Goal: Task Accomplishment & Management: Complete application form

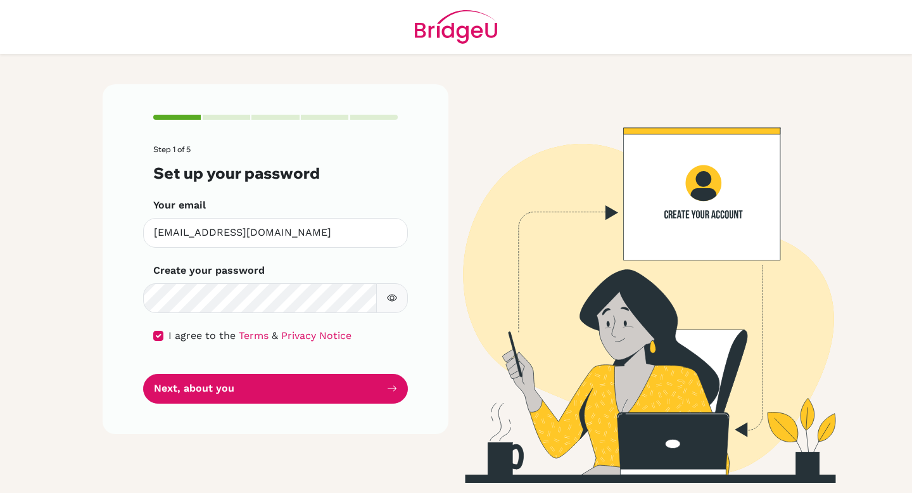
click at [391, 294] on icon "button" at bounding box center [392, 298] width 10 height 10
click at [395, 293] on icon "button" at bounding box center [392, 298] width 10 height 10
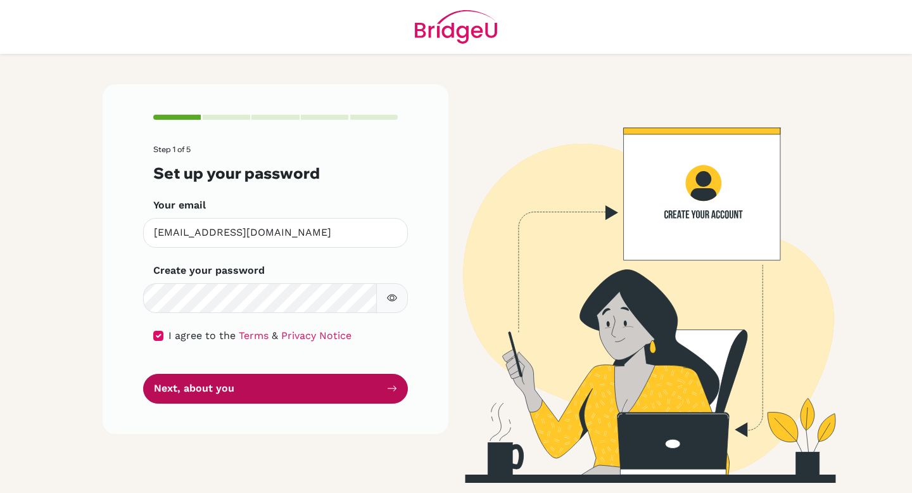
click at [352, 377] on button "Next, about you" at bounding box center [275, 389] width 265 height 30
click at [383, 390] on button "Next, about you" at bounding box center [275, 389] width 265 height 30
click at [386, 390] on button "Next, about you" at bounding box center [275, 389] width 265 height 30
click at [391, 386] on icon "submit" at bounding box center [392, 388] width 10 height 10
click at [388, 388] on icon "submit" at bounding box center [392, 388] width 10 height 10
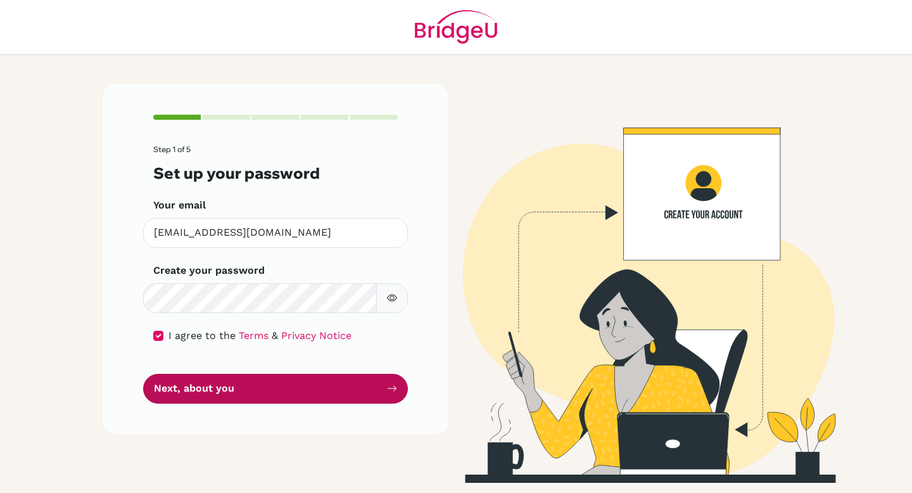
click at [388, 388] on icon "submit" at bounding box center [392, 388] width 10 height 10
click at [389, 388] on icon "submit" at bounding box center [392, 388] width 10 height 10
click at [389, 386] on icon "submit" at bounding box center [392, 388] width 10 height 10
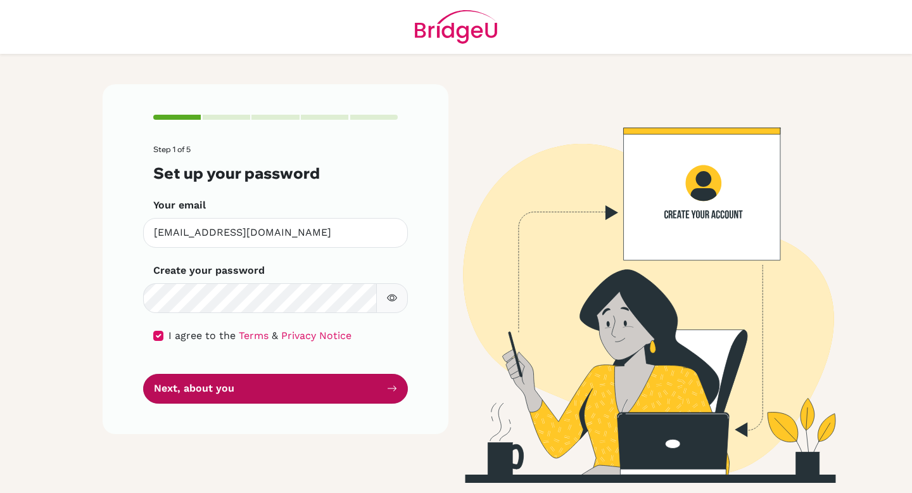
click at [384, 388] on button "Next, about you" at bounding box center [275, 389] width 265 height 30
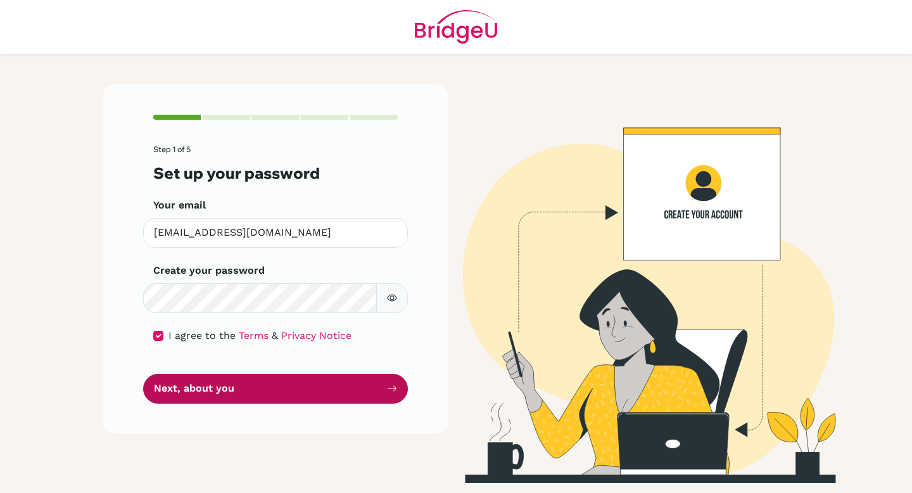
click at [384, 388] on button "Next, about you" at bounding box center [275, 389] width 265 height 30
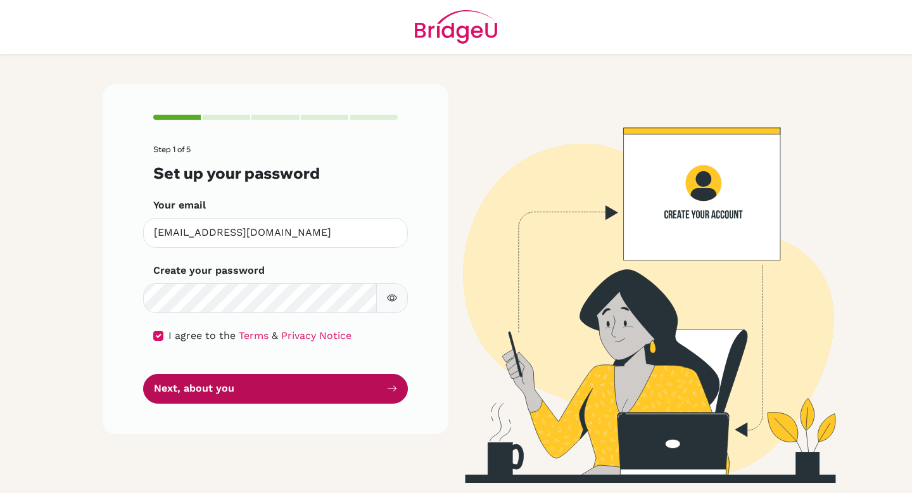
click at [384, 388] on button "Next, about you" at bounding box center [275, 389] width 265 height 30
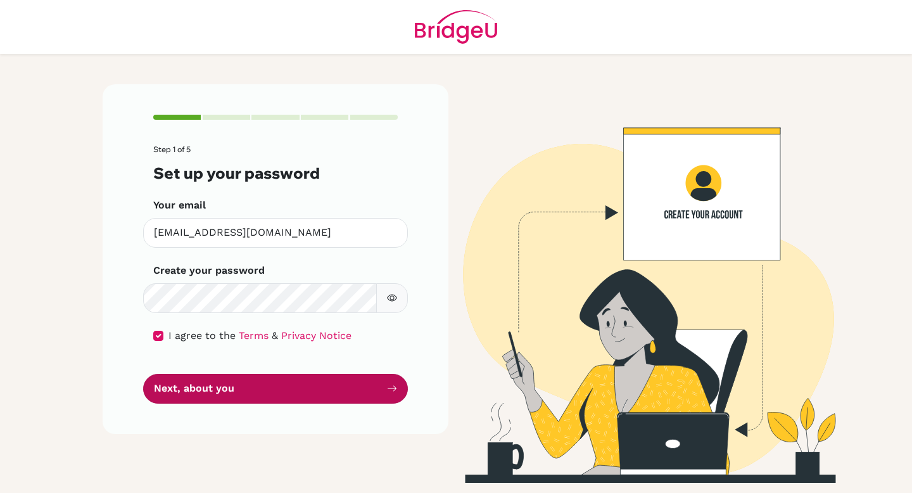
click at [384, 388] on button "Next, about you" at bounding box center [275, 389] width 265 height 30
click at [194, 394] on button "Next, about you" at bounding box center [275, 389] width 265 height 30
click at [300, 391] on button "Next, about you" at bounding box center [275, 389] width 265 height 30
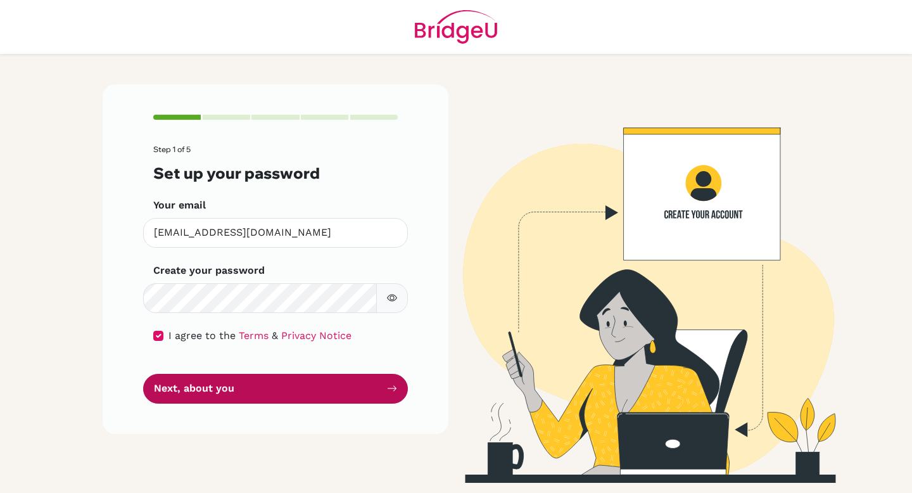
click at [300, 391] on button "Next, about you" at bounding box center [275, 389] width 265 height 30
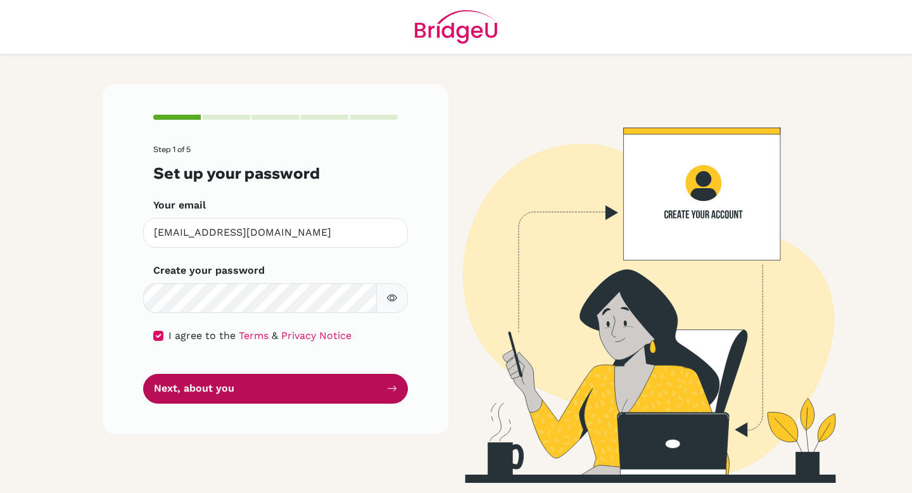
click at [300, 391] on button "Next, about you" at bounding box center [275, 389] width 265 height 30
click at [299, 389] on button "Next, about you" at bounding box center [275, 389] width 265 height 30
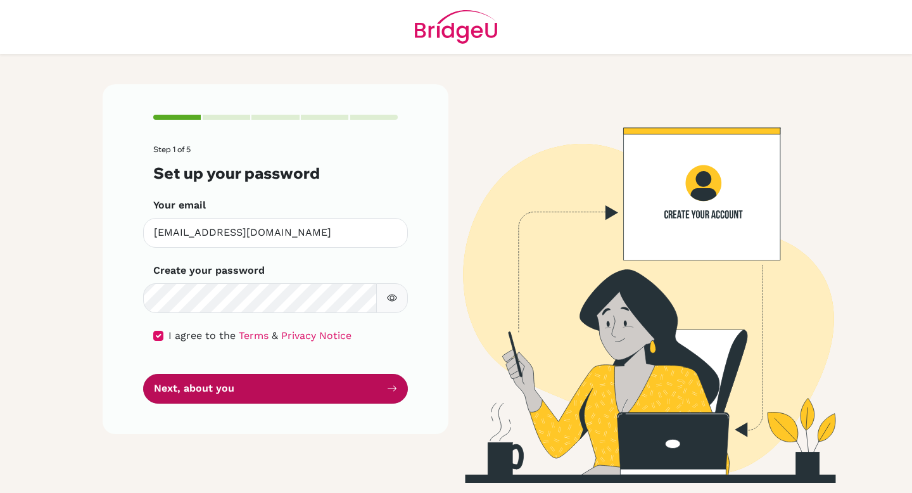
click at [299, 389] on button "Next, about you" at bounding box center [275, 389] width 265 height 30
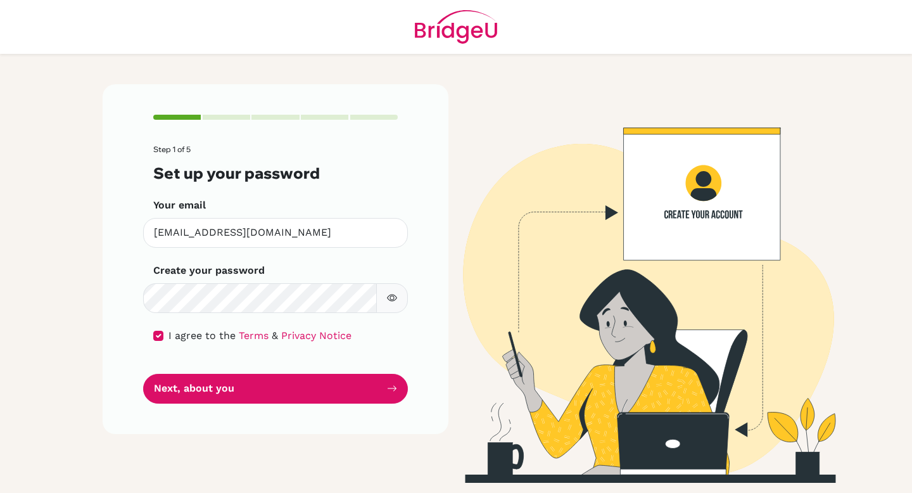
click at [292, 353] on form "Step 1 of 5 Set up your password Your email [EMAIL_ADDRESS][DOMAIN_NAME] Invali…" at bounding box center [275, 274] width 244 height 258
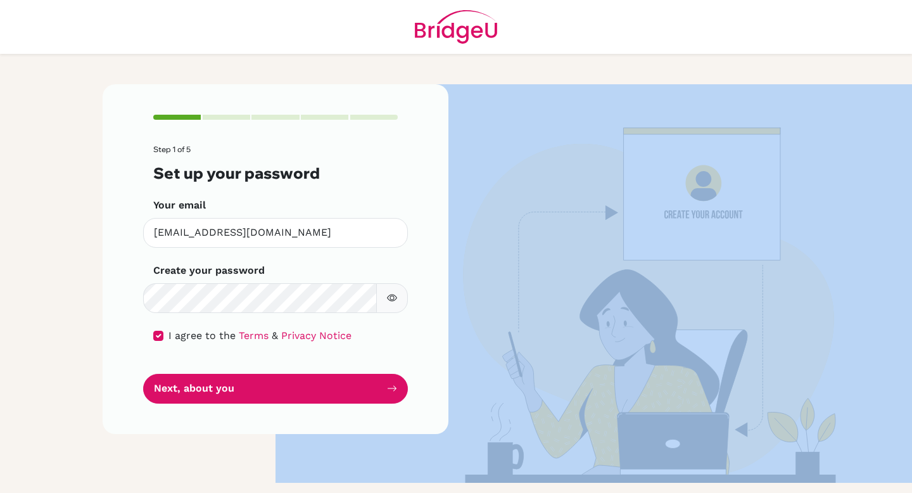
click at [292, 353] on form "Step 1 of 5 Set up your password Your email [EMAIL_ADDRESS][DOMAIN_NAME] Invali…" at bounding box center [275, 274] width 244 height 258
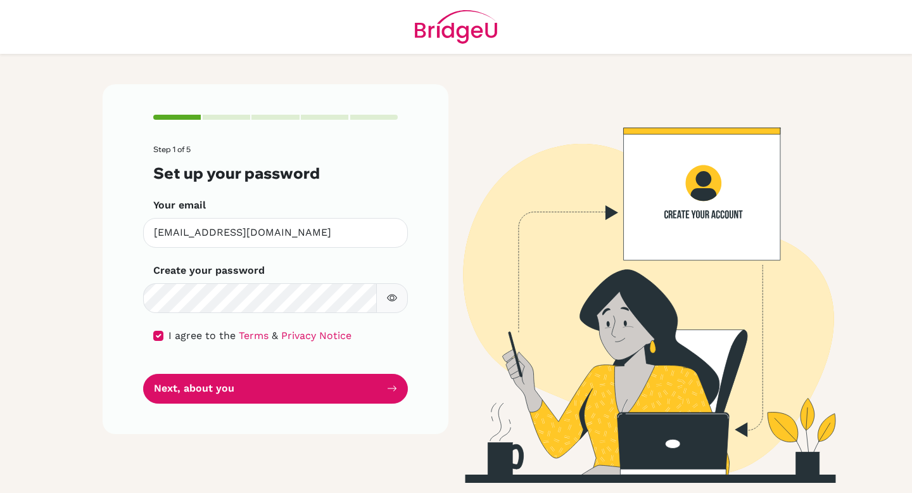
click at [292, 373] on form "Step 1 of 5 Set up your password Your email [EMAIL_ADDRESS][DOMAIN_NAME] Invali…" at bounding box center [275, 274] width 244 height 258
click at [291, 370] on form "Step 1 of 5 Set up your password Your email [EMAIL_ADDRESS][DOMAIN_NAME] Invali…" at bounding box center [275, 274] width 244 height 258
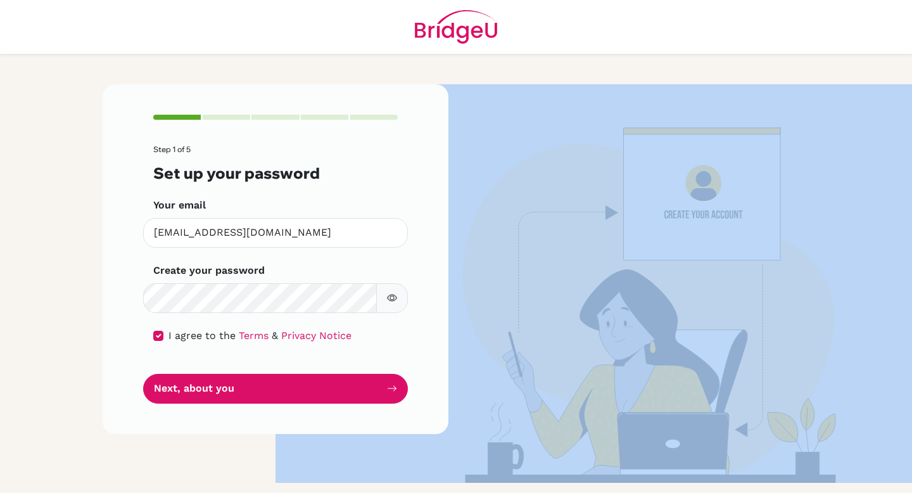
click at [291, 370] on form "Step 1 of 5 Set up your password Your email [EMAIL_ADDRESS][DOMAIN_NAME] Invali…" at bounding box center [275, 274] width 244 height 258
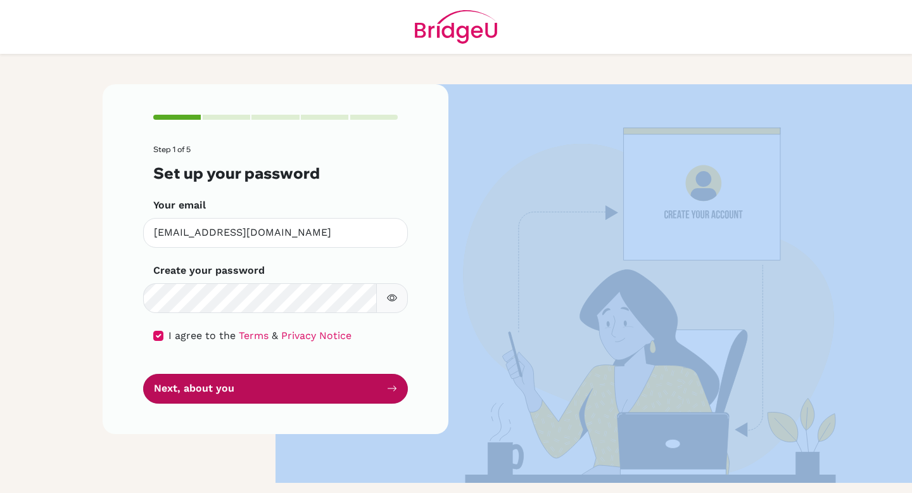
click at [279, 388] on button "Next, about you" at bounding box center [275, 389] width 265 height 30
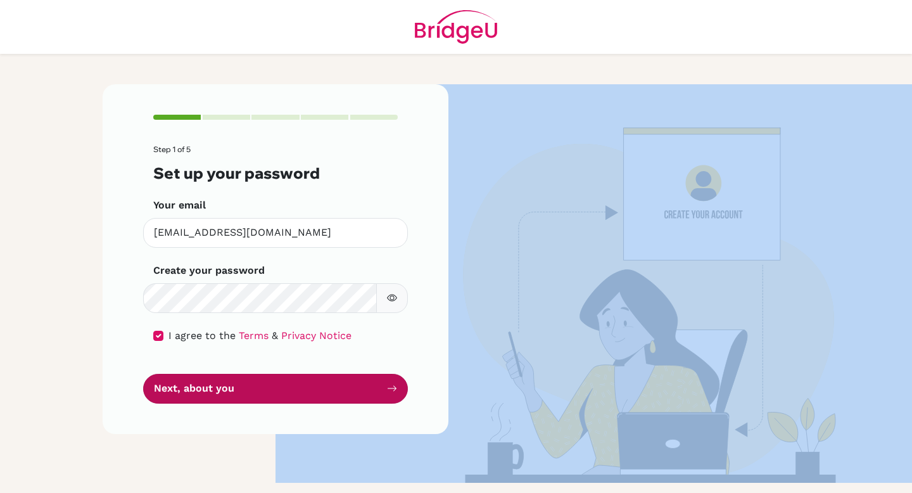
click at [279, 388] on button "Next, about you" at bounding box center [275, 389] width 265 height 30
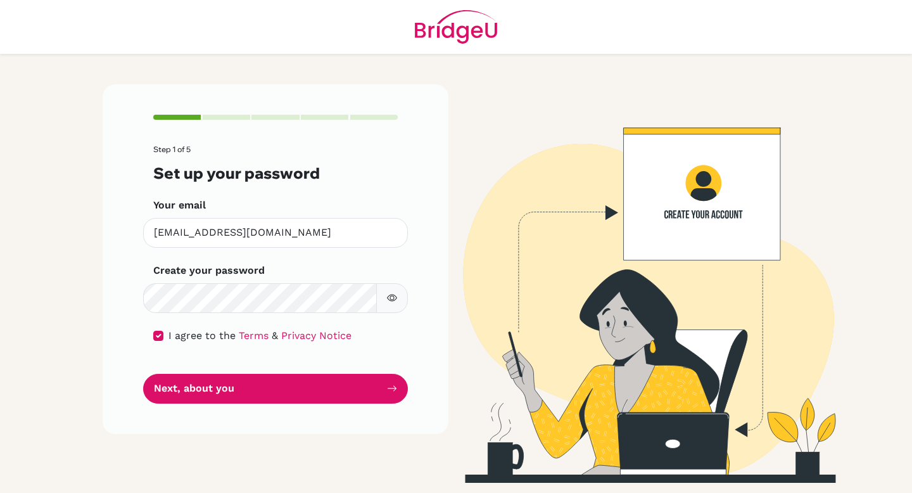
click at [250, 443] on div "Step 1 of 5 Set up your password Your email [EMAIL_ADDRESS][DOMAIN_NAME] Invali…" at bounding box center [275, 283] width 361 height 398
click at [267, 417] on div "Step 1 of 5 Set up your password Your email [EMAIL_ADDRESS][DOMAIN_NAME] Invali…" at bounding box center [276, 258] width 346 height 349
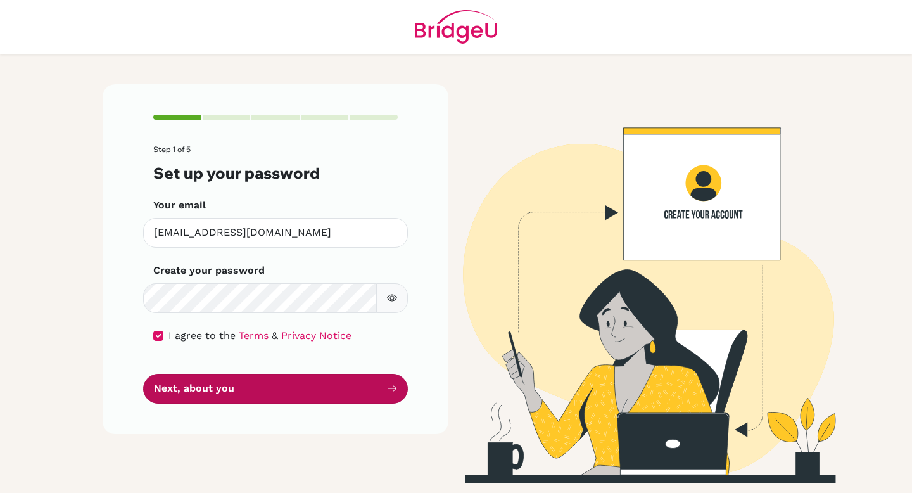
click at [279, 396] on button "Next, about you" at bounding box center [275, 389] width 265 height 30
click at [279, 392] on button "Next, about you" at bounding box center [275, 389] width 265 height 30
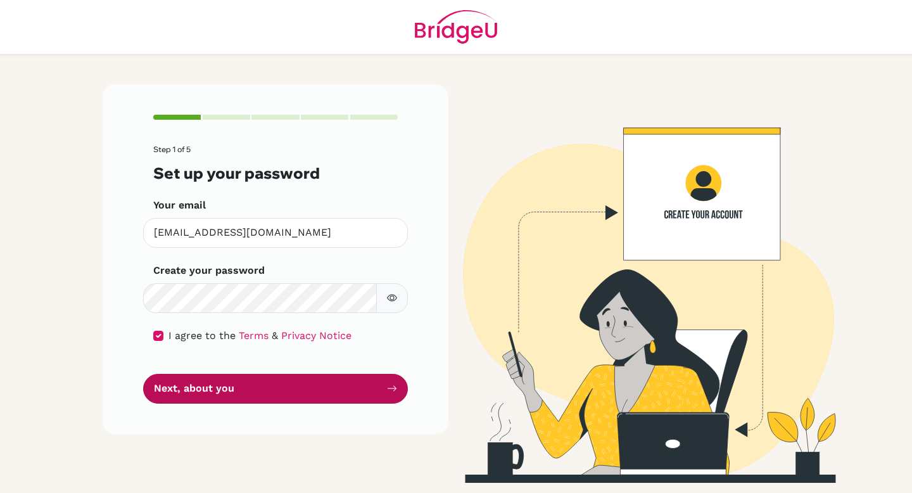
click at [279, 392] on button "Next, about you" at bounding box center [275, 389] width 265 height 30
click at [278, 392] on button "Next, about you" at bounding box center [275, 389] width 265 height 30
click at [278, 384] on button "Next, about you" at bounding box center [275, 389] width 265 height 30
click at [293, 382] on button "Next, about you" at bounding box center [275, 389] width 265 height 30
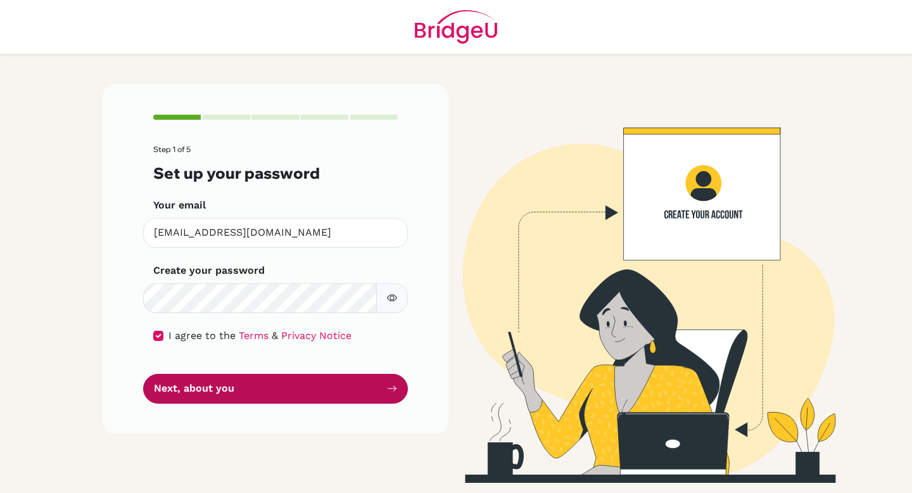
click at [293, 382] on button "Next, about you" at bounding box center [275, 389] width 265 height 30
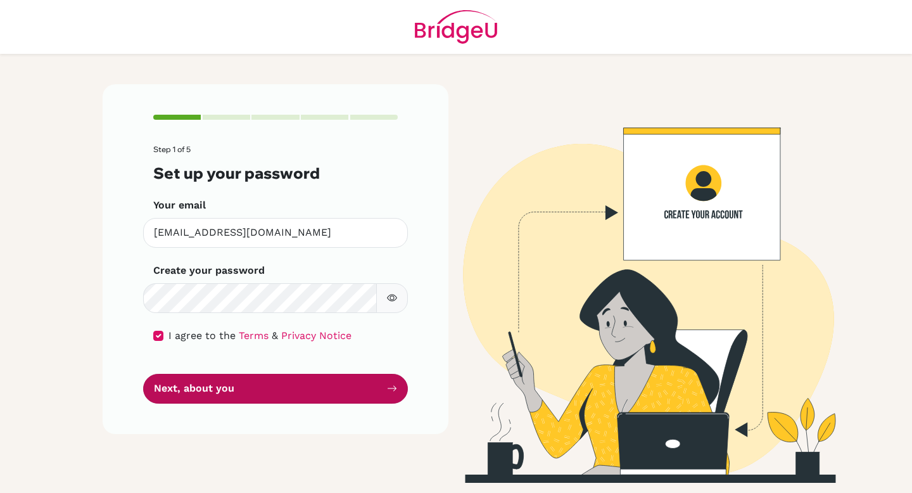
click at [293, 382] on button "Next, about you" at bounding box center [275, 389] width 265 height 30
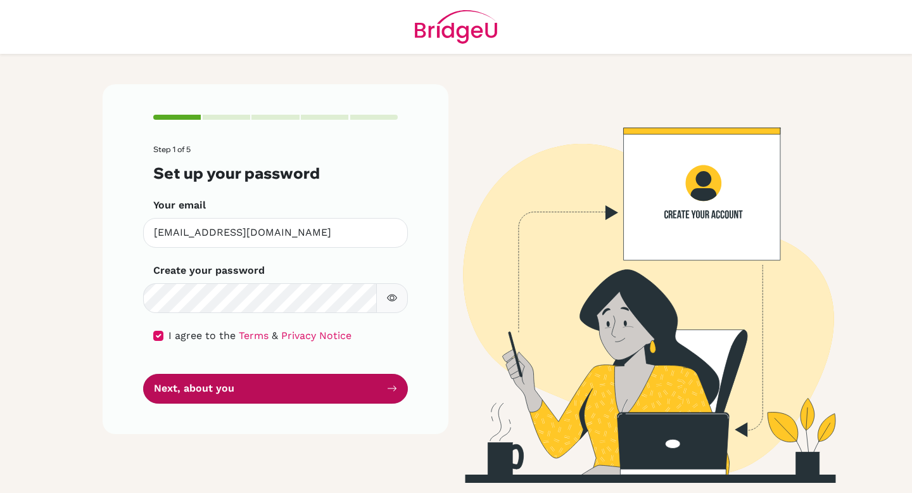
click at [293, 382] on button "Next, about you" at bounding box center [275, 389] width 265 height 30
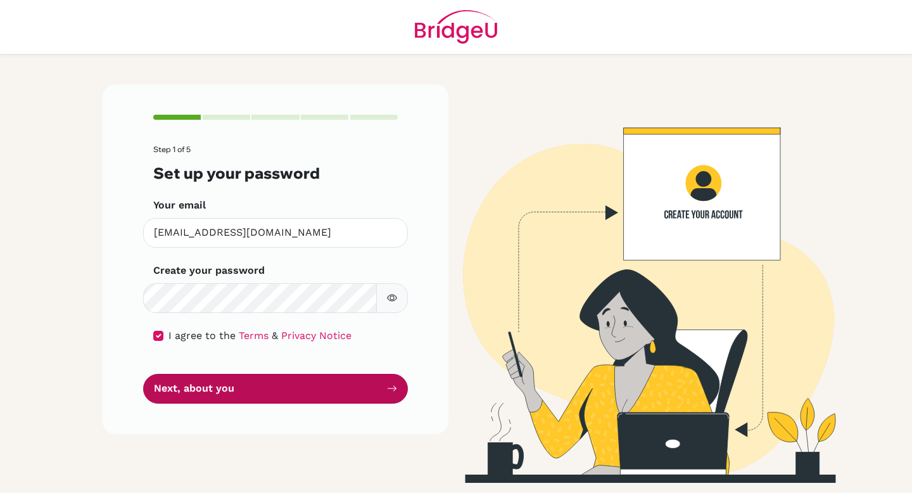
click at [293, 382] on button "Next, about you" at bounding box center [275, 389] width 265 height 30
click at [367, 399] on button "Next, about you" at bounding box center [275, 389] width 265 height 30
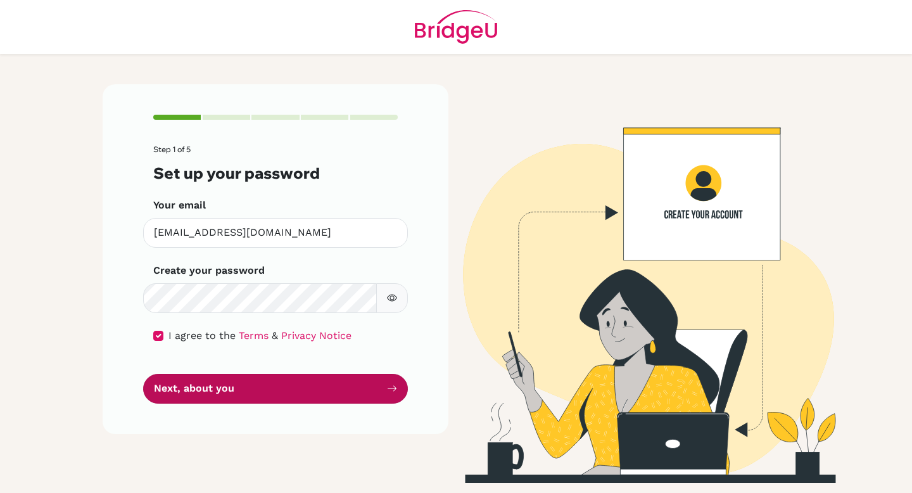
click at [367, 399] on button "Next, about you" at bounding box center [275, 389] width 265 height 30
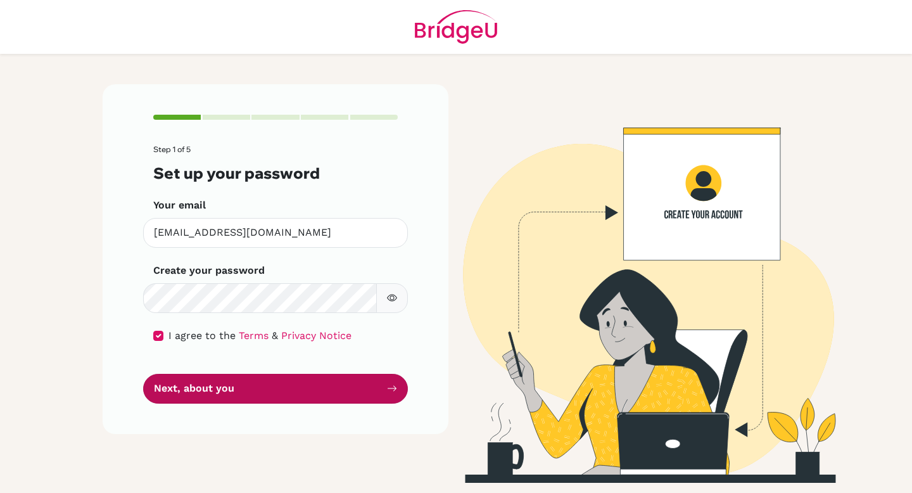
click at [367, 399] on button "Next, about you" at bounding box center [275, 389] width 265 height 30
click at [300, 398] on button "Next, about you" at bounding box center [275, 389] width 265 height 30
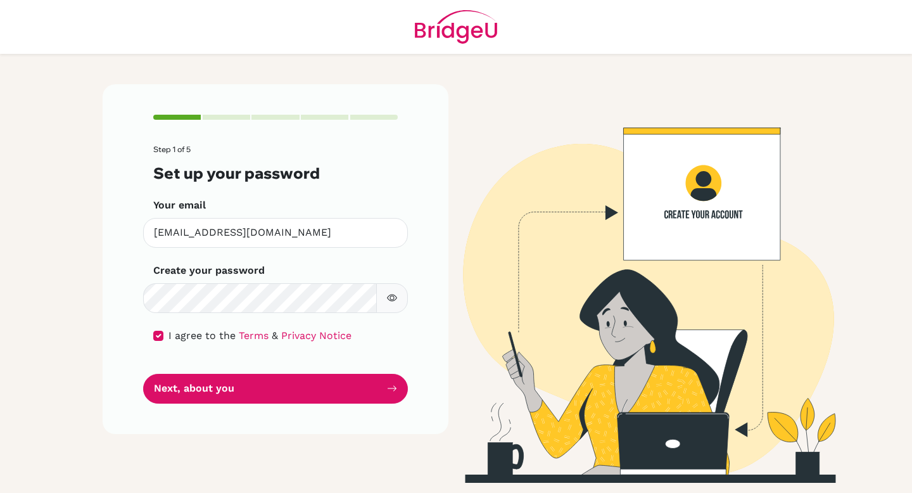
click at [431, 211] on div "Step 1 of 5 Set up your password Your email [EMAIL_ADDRESS][DOMAIN_NAME] Invali…" at bounding box center [276, 258] width 346 height 349
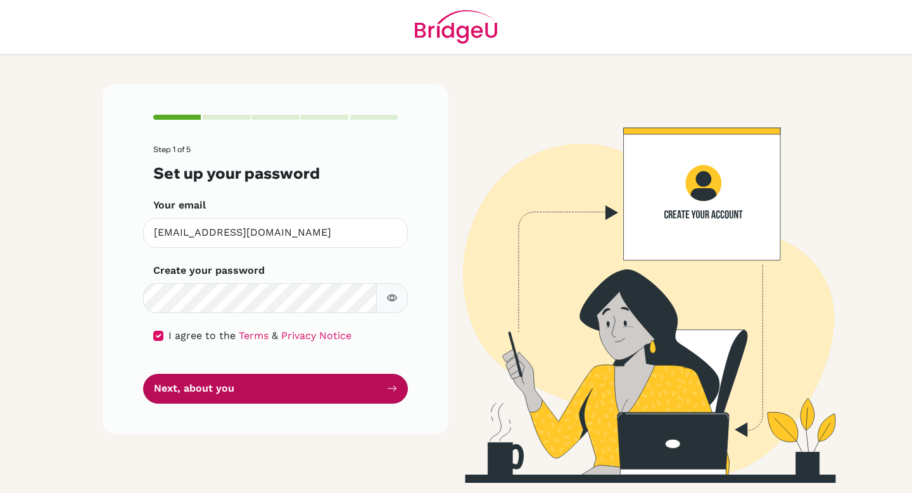
click at [304, 396] on button "Next, about you" at bounding box center [275, 389] width 265 height 30
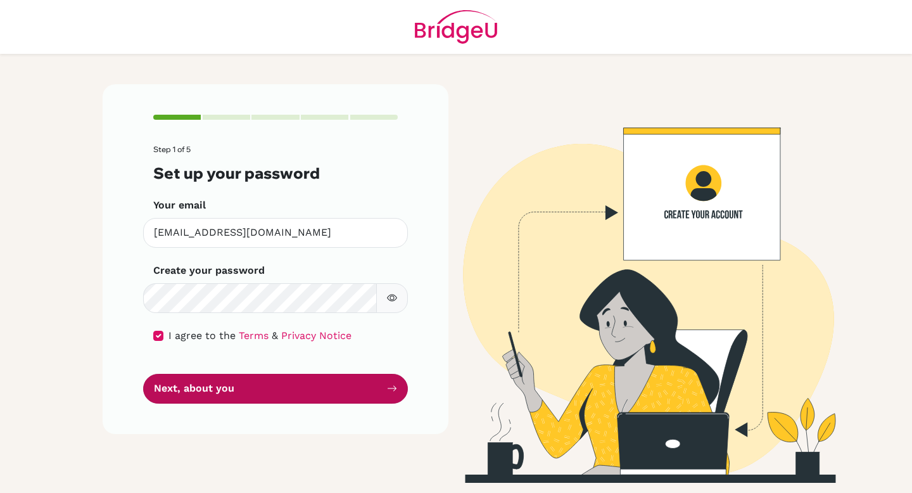
click at [283, 386] on button "Next, about you" at bounding box center [275, 389] width 265 height 30
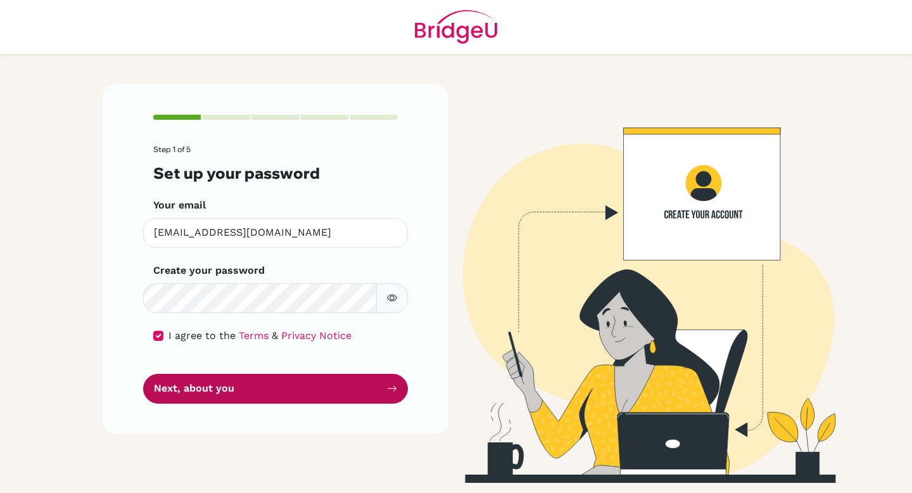
click at [283, 386] on button "Next, about you" at bounding box center [275, 389] width 265 height 30
click at [388, 390] on icon "submit" at bounding box center [392, 388] width 10 height 10
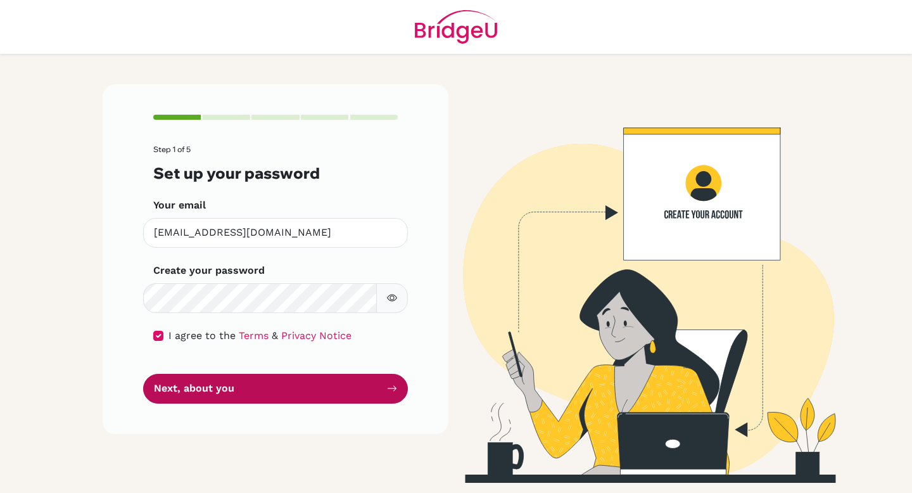
click at [388, 390] on icon "submit" at bounding box center [392, 388] width 10 height 10
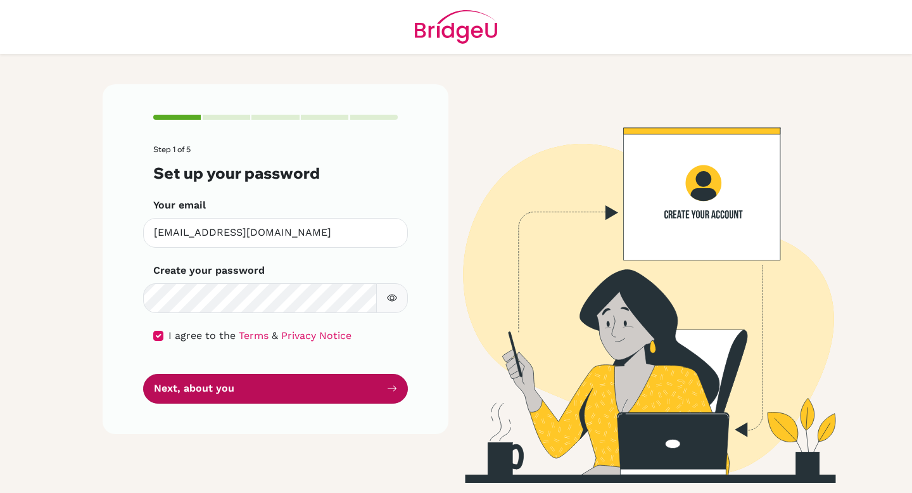
click at [388, 390] on icon "submit" at bounding box center [392, 388] width 10 height 10
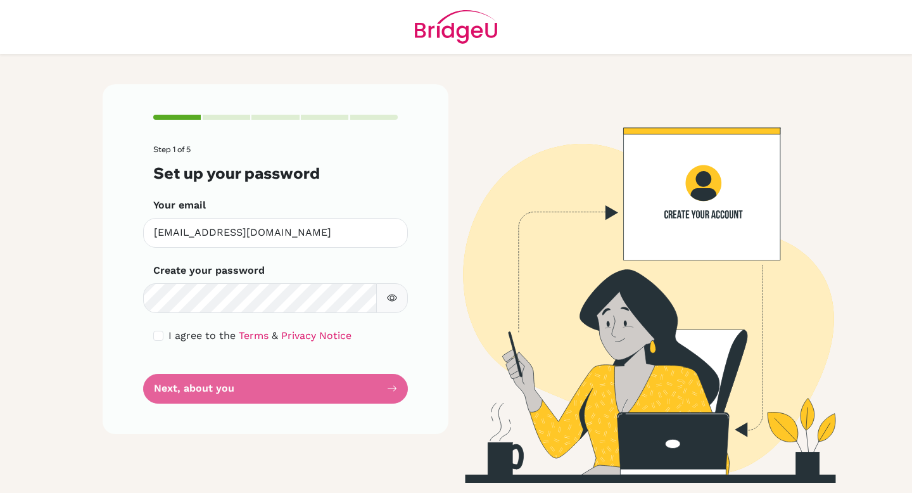
click at [398, 298] on button "button" at bounding box center [392, 298] width 32 height 30
click at [151, 336] on div "Step 1 of 5 Set up your password Your email [EMAIL_ADDRESS][DOMAIN_NAME] Invali…" at bounding box center [276, 258] width 346 height 349
click at [157, 336] on input "checkbox" at bounding box center [158, 336] width 10 height 10
checkbox input "true"
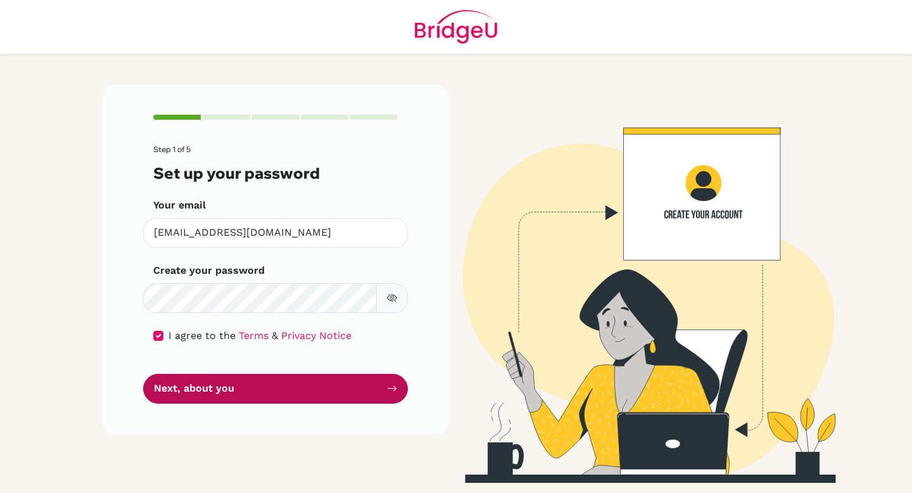
click at [197, 386] on button "Next, about you" at bounding box center [275, 389] width 265 height 30
click at [231, 386] on button "Next, about you" at bounding box center [275, 389] width 265 height 30
